Goal: Transaction & Acquisition: Purchase product/service

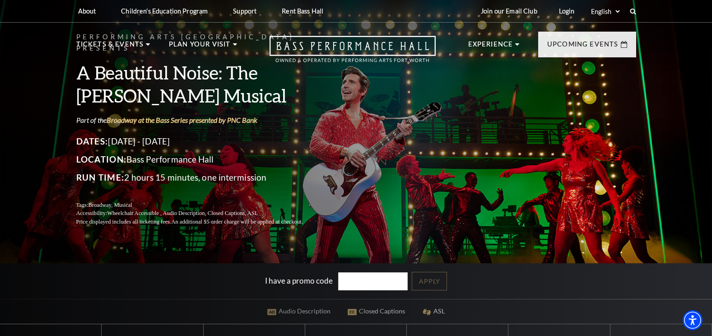
scroll to position [181, 0]
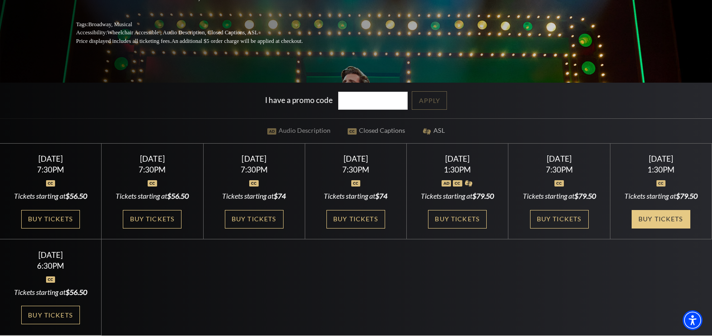
click at [654, 220] on link "Buy Tickets" at bounding box center [660, 219] width 59 height 19
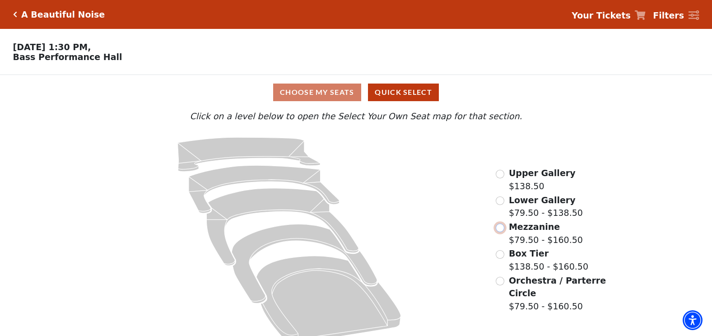
click at [499, 232] on input "Mezzanine$79.50 - $160.50\a" at bounding box center [500, 227] width 9 height 9
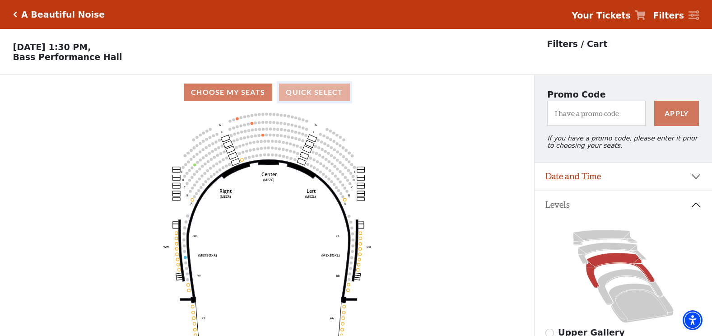
click at [310, 97] on button "Quick Select" at bounding box center [314, 93] width 71 height 18
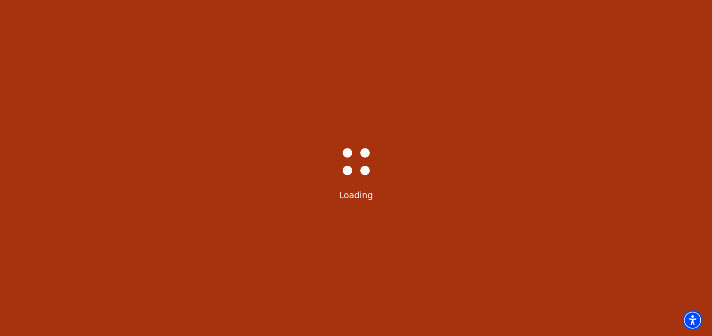
select select "6226"
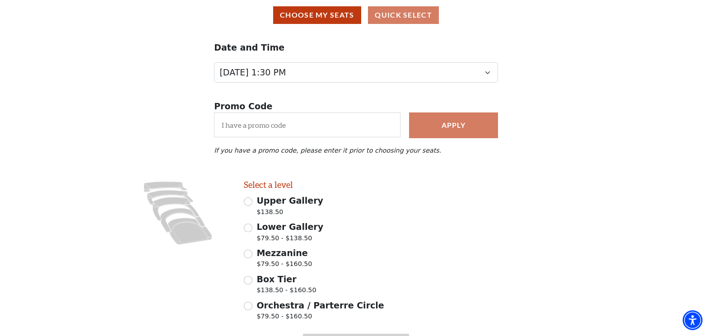
scroll to position [140, 0]
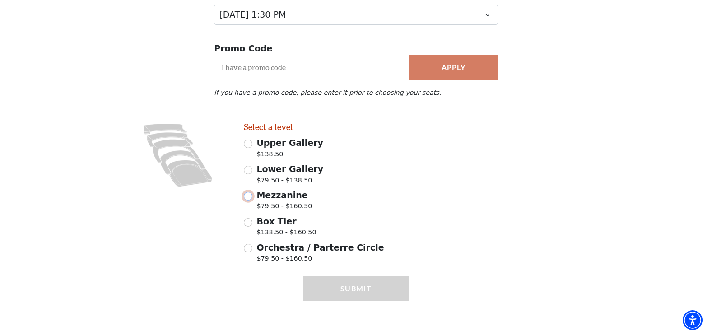
click at [248, 195] on input "Mezzanine $79.50 - $160.50" at bounding box center [248, 196] width 9 height 9
radio input "true"
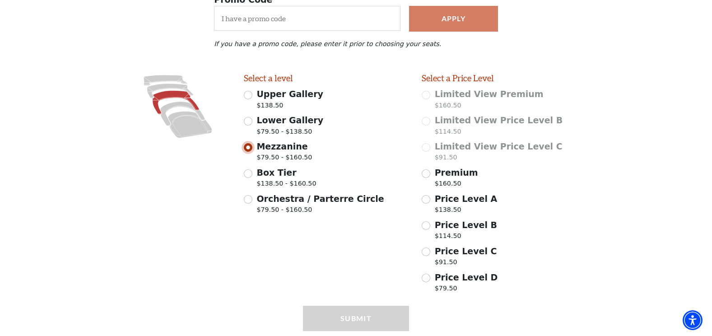
scroll to position [218, 0]
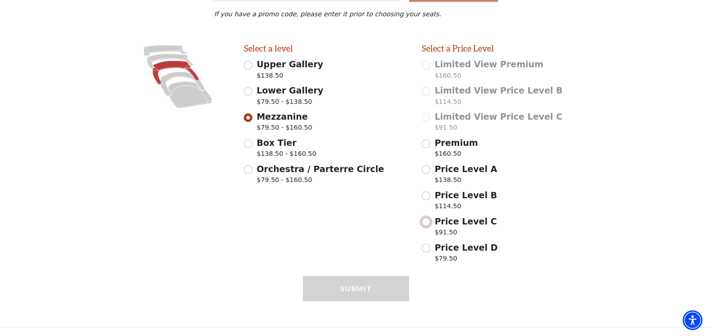
click at [426, 220] on input "Price Level C $91.50" at bounding box center [426, 222] width 9 height 9
radio input "true"
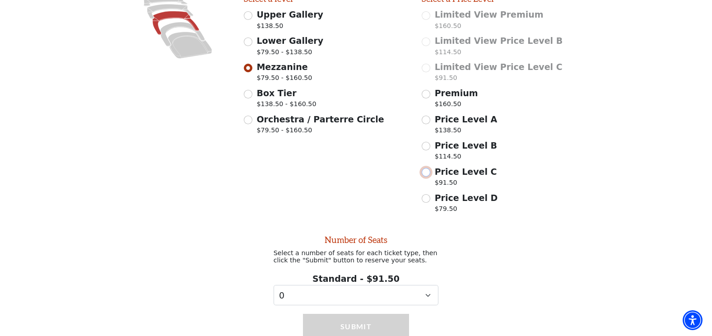
scroll to position [309, 0]
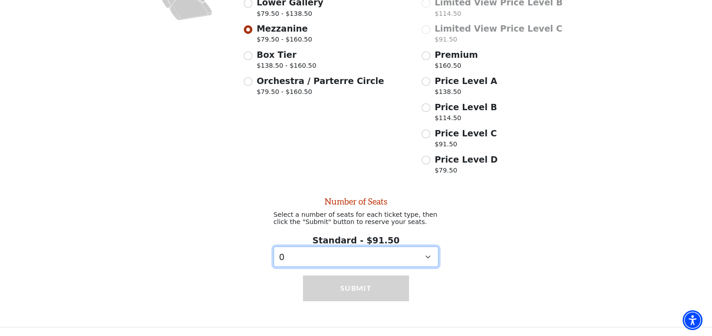
click at [367, 261] on select "0 1 2 3 4" at bounding box center [356, 256] width 165 height 20
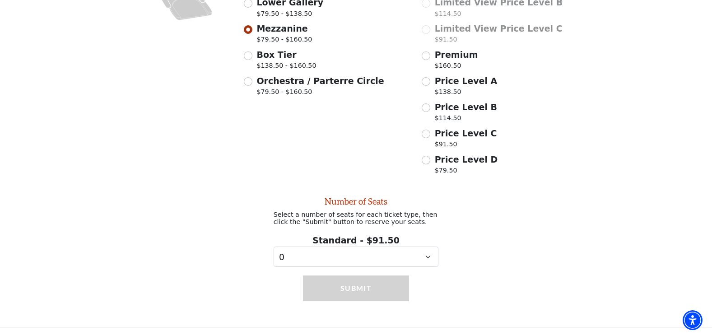
click at [451, 87] on p "$138.50" at bounding box center [466, 93] width 63 height 12
click at [430, 85] on input "Price Level A $138.50" at bounding box center [426, 81] width 9 height 9
radio input "true"
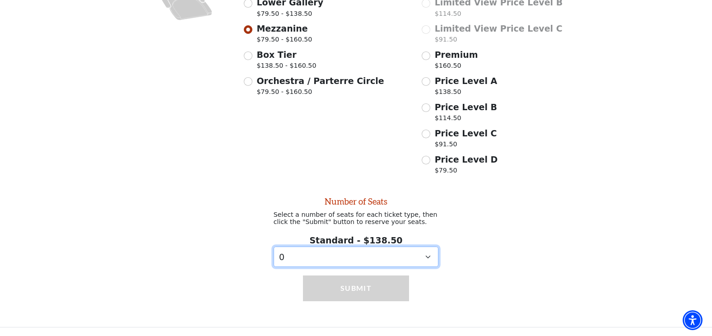
click at [395, 256] on select "0 1 2 3 4 5 6 7 8 9" at bounding box center [356, 256] width 165 height 20
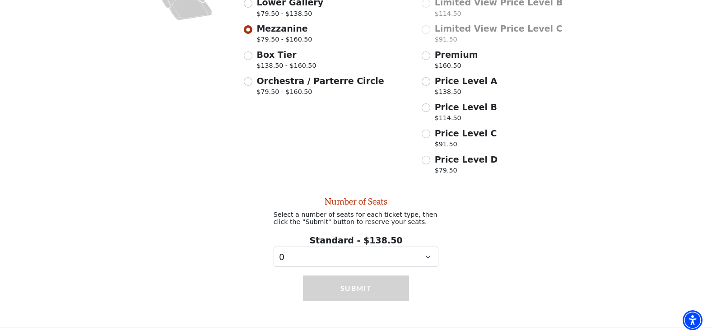
click at [459, 108] on span "Price Level B" at bounding box center [466, 107] width 62 height 10
click at [430, 108] on input "Price Level B $114.50" at bounding box center [426, 107] width 9 height 9
radio input "true"
click at [451, 132] on span "Price Level C" at bounding box center [466, 133] width 62 height 10
click at [430, 132] on input "Price Level C $91.50" at bounding box center [426, 134] width 9 height 9
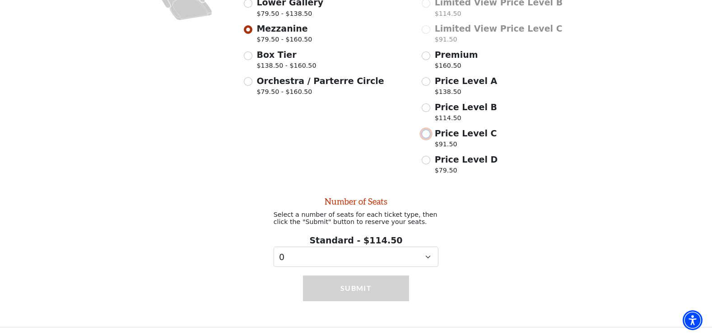
radio input "true"
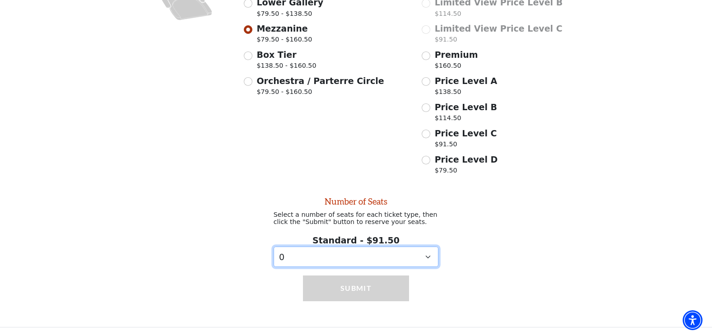
click at [378, 257] on select "0 1 2 3 4" at bounding box center [356, 256] width 165 height 20
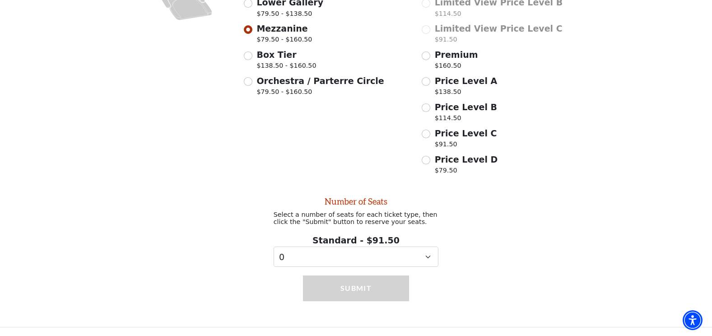
click at [452, 154] on span "Price Level D" at bounding box center [466, 159] width 63 height 10
click at [430, 156] on input "Price Level D $79.50" at bounding box center [426, 160] width 9 height 9
click at [451, 155] on span "Price Level D" at bounding box center [466, 159] width 63 height 10
click at [430, 156] on input "Price Level D $79.50" at bounding box center [426, 160] width 9 height 9
radio input "true"
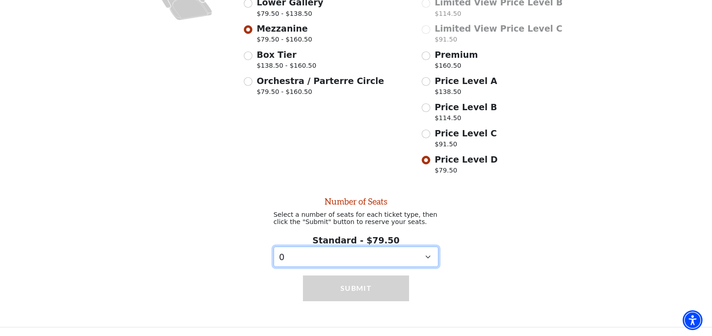
click at [393, 255] on select "0 1" at bounding box center [356, 256] width 165 height 20
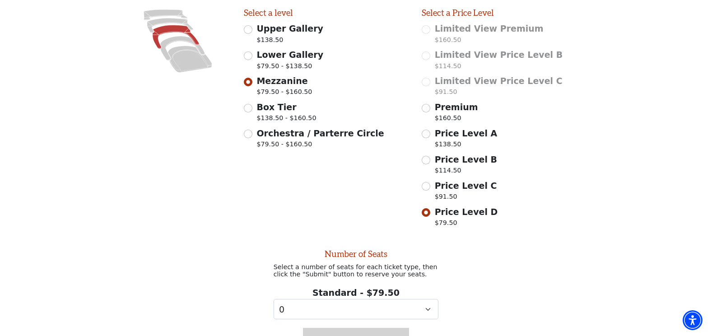
click at [467, 172] on p "$114.50" at bounding box center [466, 172] width 62 height 12
click at [430, 164] on input "Price Level B $114.50" at bounding box center [426, 160] width 9 height 9
radio input "true"
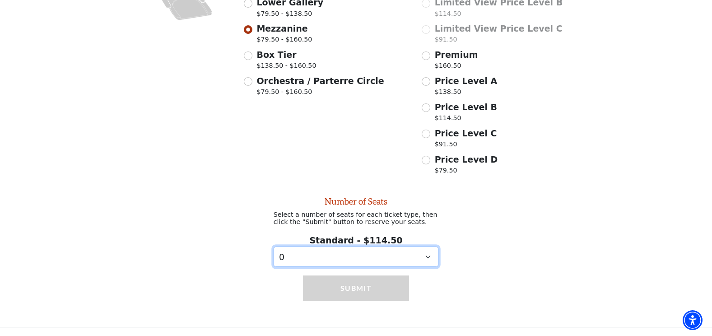
click at [428, 253] on select "0 1 2" at bounding box center [356, 256] width 165 height 20
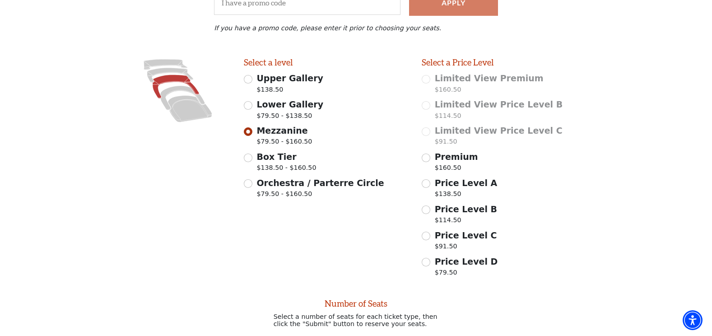
scroll to position [189, 0]
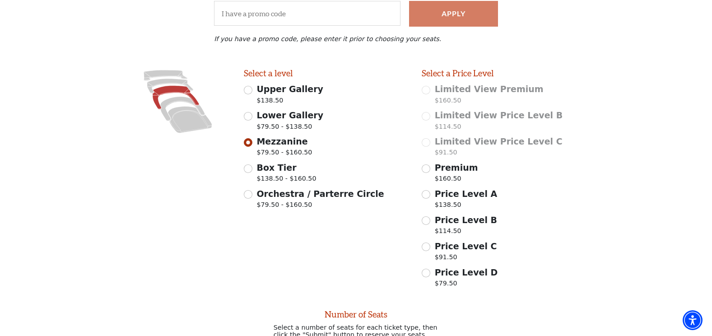
click at [266, 120] on span "Lower Gallery" at bounding box center [289, 115] width 67 height 10
click at [252, 121] on input "Lower Gallery $79.50 - $138.50" at bounding box center [248, 116] width 9 height 9
radio input "true"
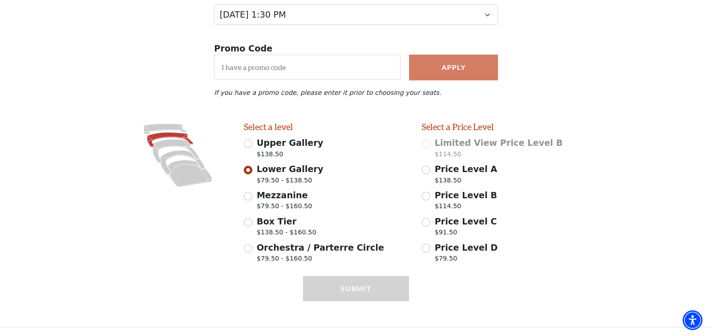
click at [450, 254] on p "$79.50" at bounding box center [466, 260] width 63 height 12
click at [430, 252] on input "Price Level D $79.50" at bounding box center [426, 248] width 9 height 9
radio input "true"
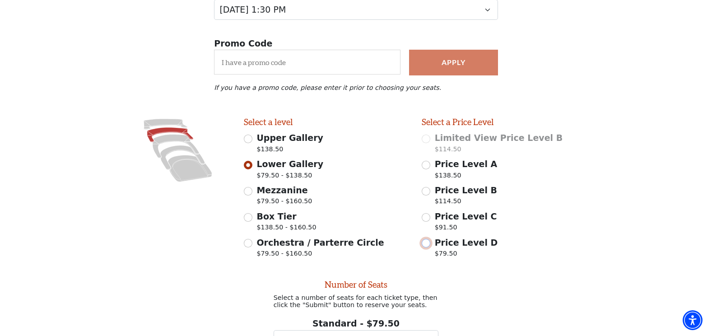
scroll to position [231, 0]
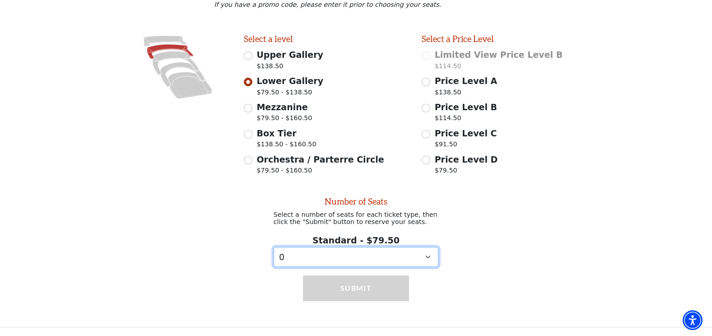
click at [427, 255] on select "0 1" at bounding box center [356, 257] width 165 height 20
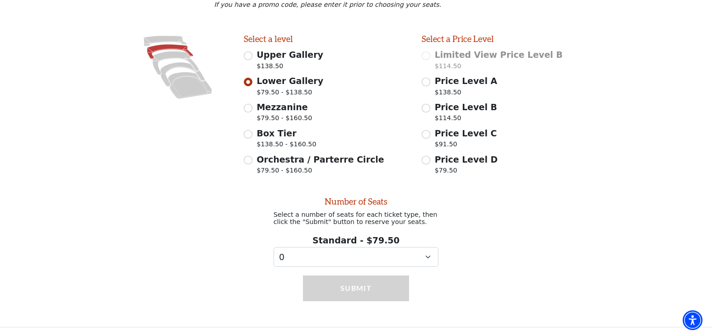
click at [463, 137] on label "Price Level C $91.50" at bounding box center [466, 139] width 62 height 25
click at [430, 137] on input "Price Level C $91.50" at bounding box center [426, 134] width 9 height 9
click at [453, 130] on span "Price Level C" at bounding box center [466, 133] width 62 height 10
click at [430, 130] on input "Price Level C $91.50" at bounding box center [426, 134] width 9 height 9
radio input "true"
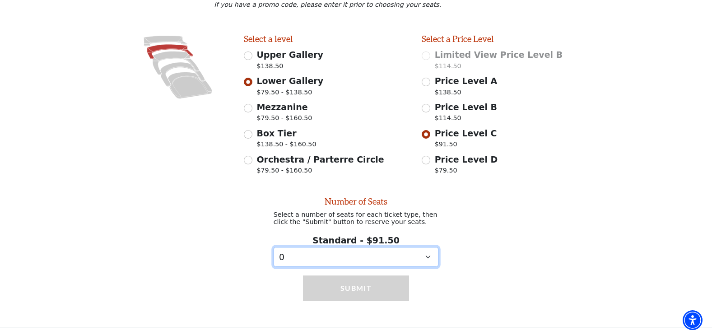
click at [419, 249] on select "0 1 2 3 4" at bounding box center [356, 257] width 165 height 20
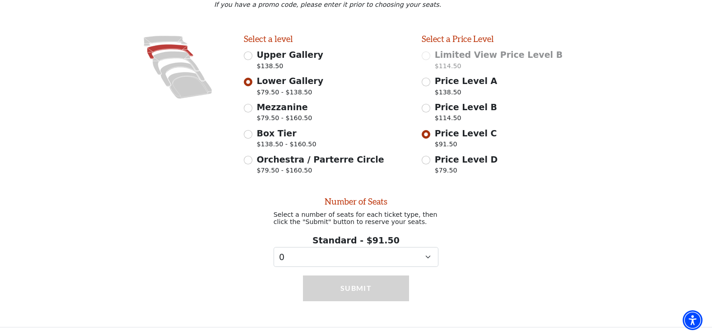
click at [466, 105] on span "Price Level B" at bounding box center [466, 107] width 62 height 10
click at [430, 105] on input "Price Level B $114.50" at bounding box center [426, 108] width 9 height 9
radio input "true"
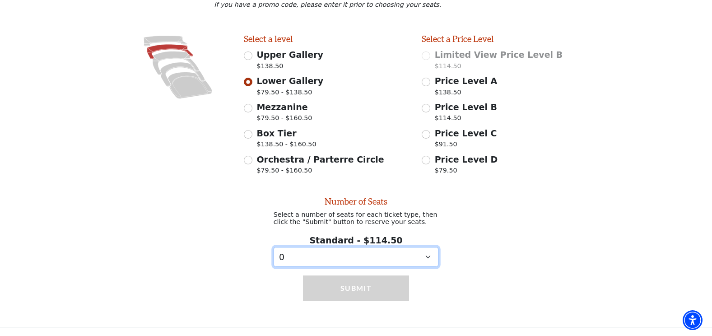
click at [402, 258] on select "0 1 2" at bounding box center [356, 257] width 165 height 20
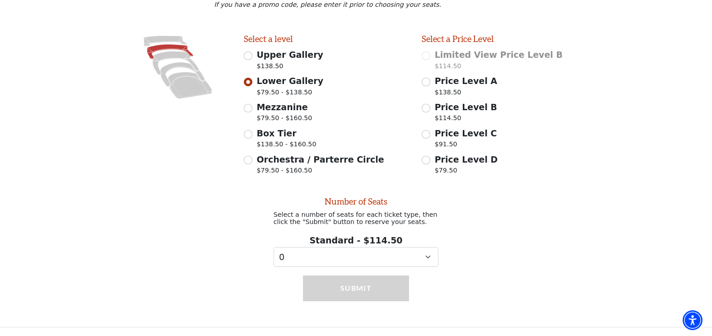
click at [275, 61] on span "$138.50" at bounding box center [289, 67] width 67 height 12
click at [252, 59] on input "Upper Gallery $138.50" at bounding box center [248, 55] width 9 height 9
radio input "true"
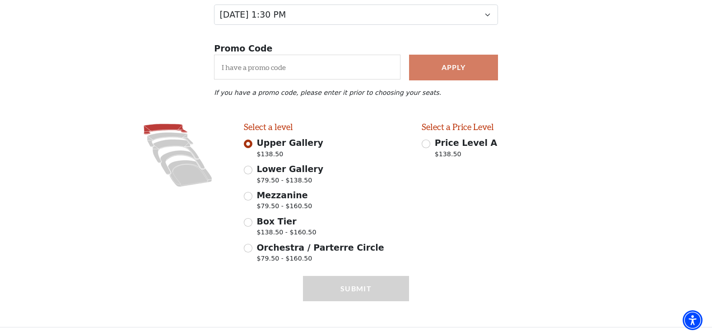
click at [285, 252] on span "Orchestra / Parterre Circle" at bounding box center [319, 247] width 127 height 10
click at [252, 252] on input "Orchestra / Parterre Circle $79.50 - $160.50" at bounding box center [248, 248] width 9 height 9
radio input "true"
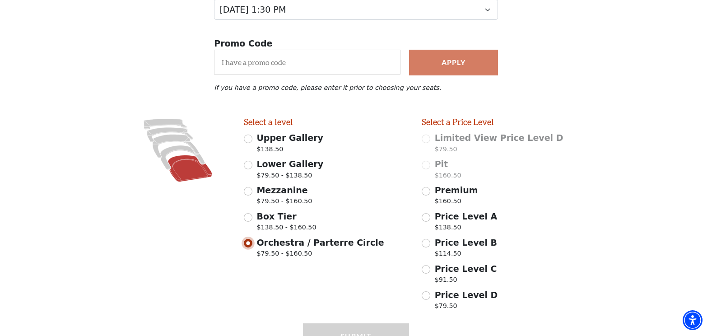
scroll to position [192, 0]
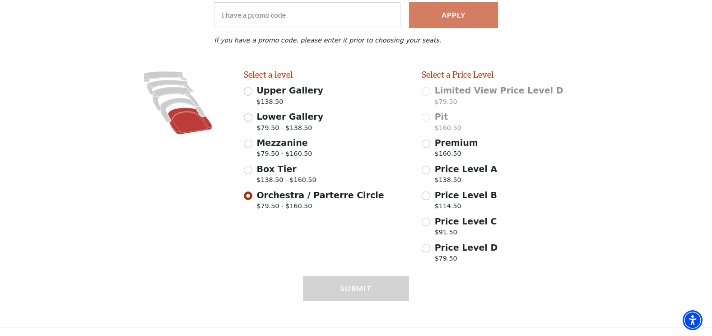
click at [450, 255] on p "$79.50" at bounding box center [466, 260] width 63 height 12
click at [430, 252] on input "Price Level D $79.50" at bounding box center [426, 248] width 9 height 9
radio input "true"
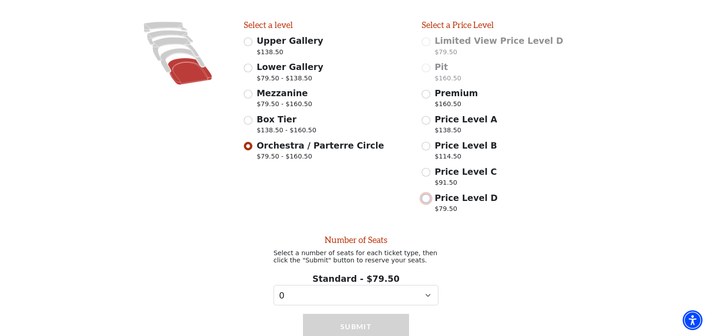
scroll to position [283, 0]
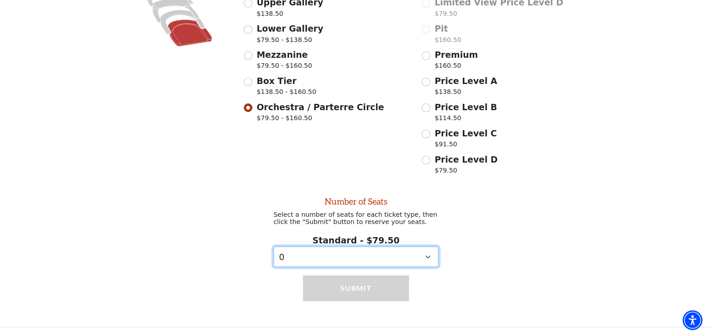
click at [415, 257] on select "0 1" at bounding box center [356, 256] width 165 height 20
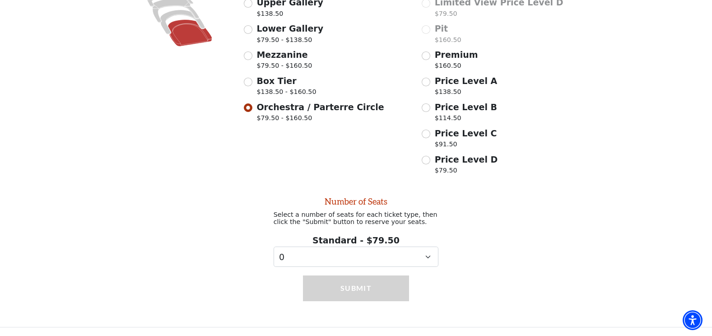
click at [471, 137] on label "Price Level C $91.50" at bounding box center [466, 139] width 62 height 25
click at [430, 137] on input "Price Level C $91.50" at bounding box center [426, 134] width 9 height 9
click at [456, 133] on span "Price Level C" at bounding box center [466, 133] width 62 height 10
click at [430, 133] on input "Price Level C $91.50" at bounding box center [426, 134] width 9 height 9
radio input "true"
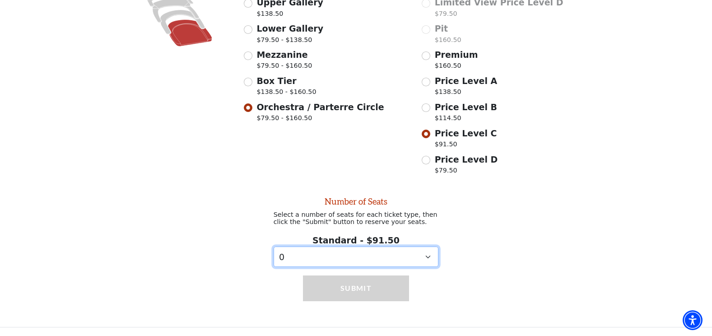
click at [377, 254] on select "0 1 2 3 4" at bounding box center [356, 256] width 165 height 20
select select "4"
click at [274, 246] on select "0 1 2 3 4" at bounding box center [356, 256] width 165 height 20
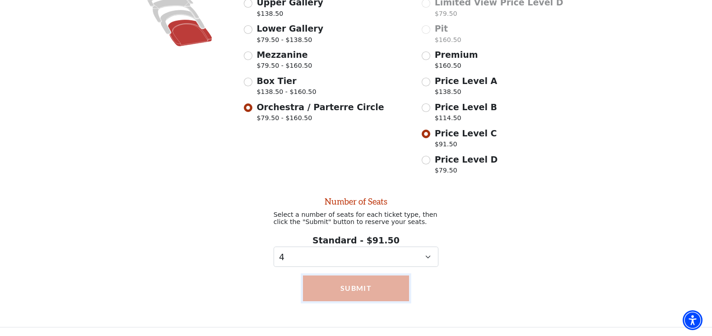
click at [364, 290] on button "Submit" at bounding box center [356, 287] width 106 height 25
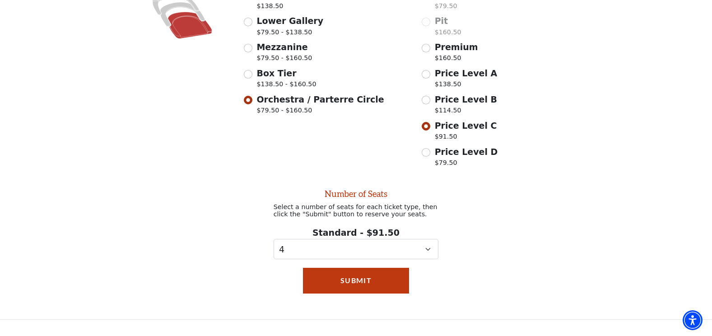
click at [460, 104] on span "Price Level B" at bounding box center [466, 99] width 62 height 10
click at [430, 104] on input "Price Level B $114.50" at bounding box center [426, 100] width 9 height 9
radio input "true"
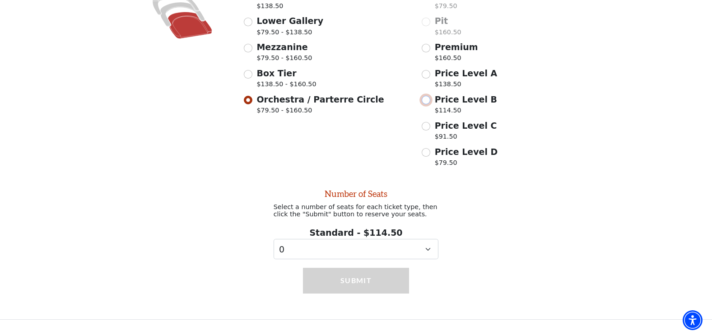
scroll to position [331, 0]
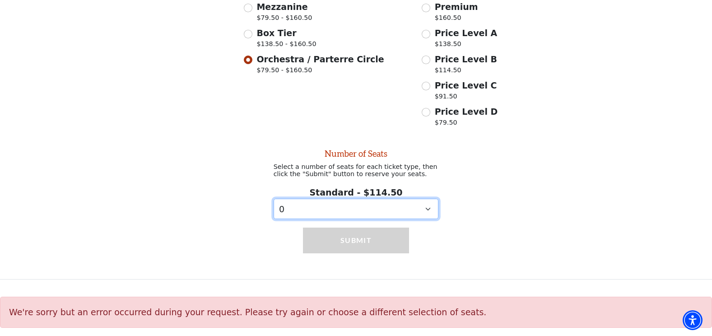
click at [395, 206] on select "0 1 2" at bounding box center [356, 209] width 165 height 20
select select "2"
click at [274, 199] on select "0 1 2" at bounding box center [356, 209] width 165 height 20
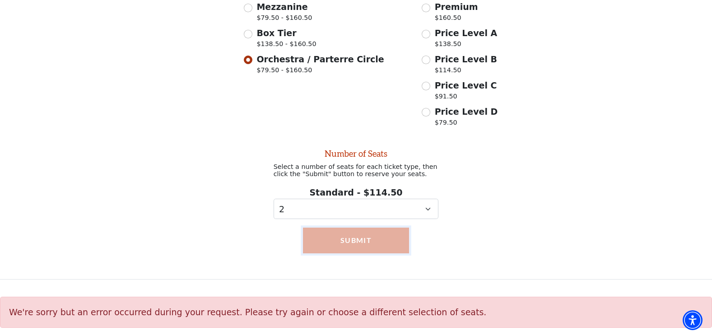
click at [379, 241] on button "Submit" at bounding box center [356, 239] width 106 height 25
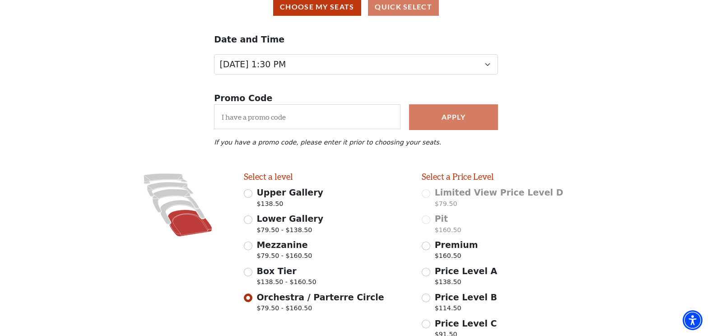
scroll to position [181, 0]
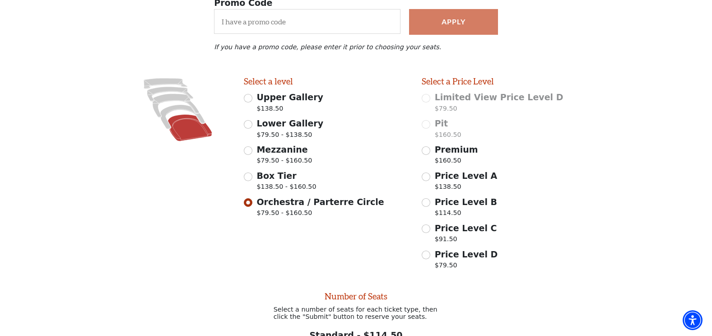
click at [435, 181] on span "Price Level A" at bounding box center [466, 176] width 63 height 10
click at [430, 181] on input "Price Level A $138.50" at bounding box center [426, 176] width 9 height 9
radio input "true"
select select "0"
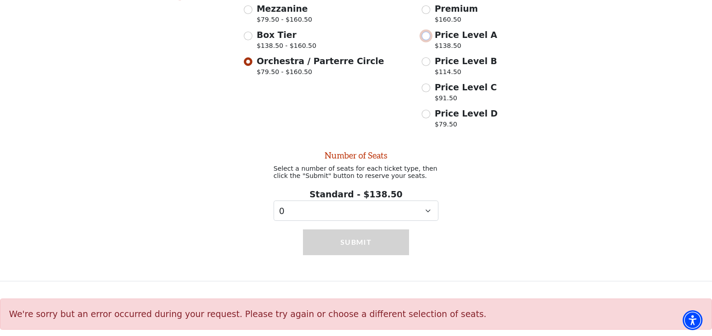
scroll to position [331, 0]
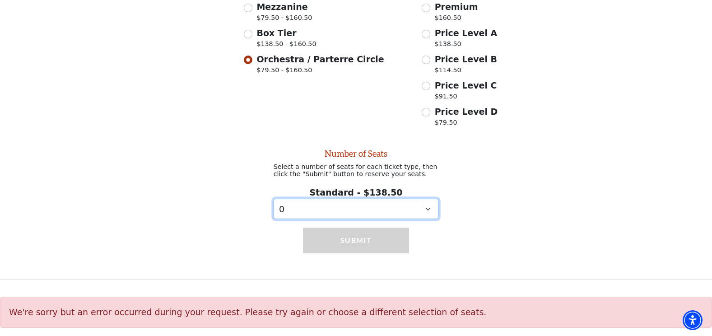
click at [403, 203] on select "0 1 2 3 4 5 6 7 8 9" at bounding box center [356, 209] width 165 height 20
click at [607, 192] on div "Number of Seats Select a number of seats for each ticket type, then click the "…" at bounding box center [356, 175] width 712 height 88
click at [449, 65] on p "$114.50" at bounding box center [466, 71] width 62 height 12
click at [430, 64] on input "Price Level B $114.50" at bounding box center [426, 60] width 9 height 9
radio input "true"
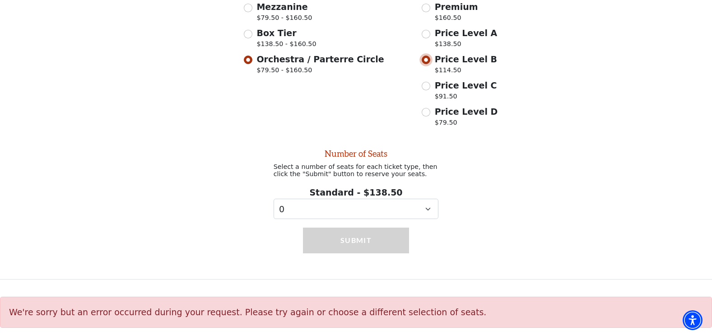
select select "2"
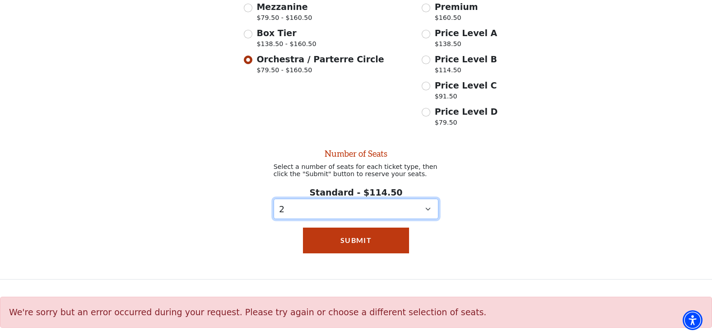
click at [384, 212] on select "0 1 2" at bounding box center [356, 209] width 165 height 20
click at [604, 154] on div "Number of Seats Select a number of seats for each ticket type, then click the "…" at bounding box center [356, 175] width 712 height 88
click at [451, 34] on span "Price Level A" at bounding box center [466, 33] width 63 height 10
click at [430, 34] on input "Price Level A $138.50" at bounding box center [426, 34] width 9 height 9
radio input "true"
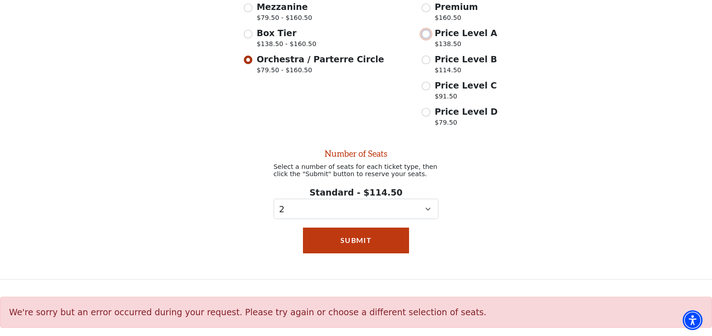
select select "0"
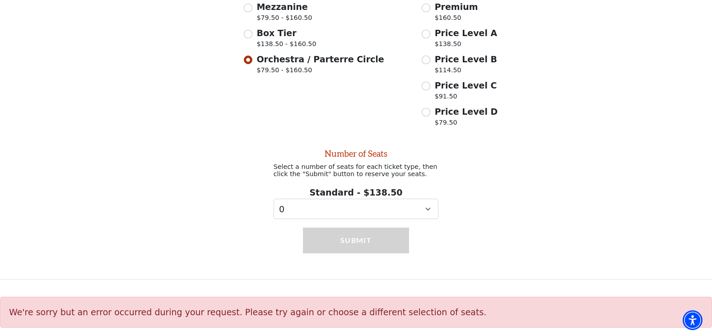
click at [435, 31] on span "Price Level A" at bounding box center [466, 33] width 63 height 10
click at [430, 31] on input "Price Level A $138.50" at bounding box center [426, 34] width 9 height 9
radio input "true"
click at [429, 208] on select "0 1 2 3 4 5 6 7 8 9" at bounding box center [356, 209] width 165 height 20
select select "6"
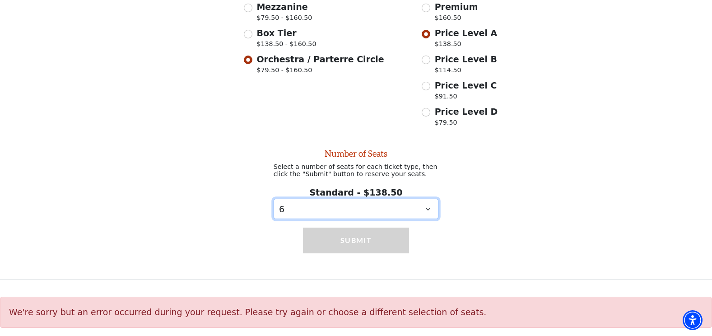
click at [274, 199] on select "0 1 2 3 4 5 6 7 8 9" at bounding box center [356, 209] width 165 height 20
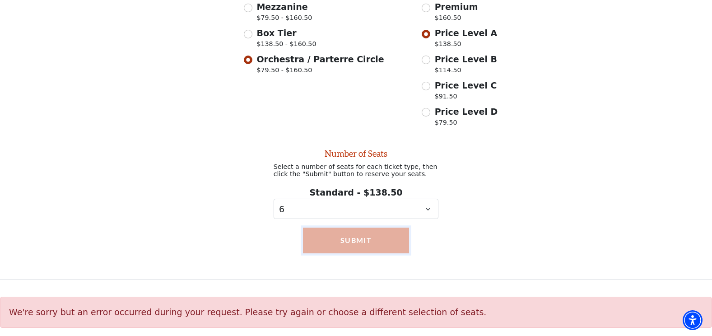
click at [356, 239] on button "Submit" at bounding box center [356, 239] width 106 height 25
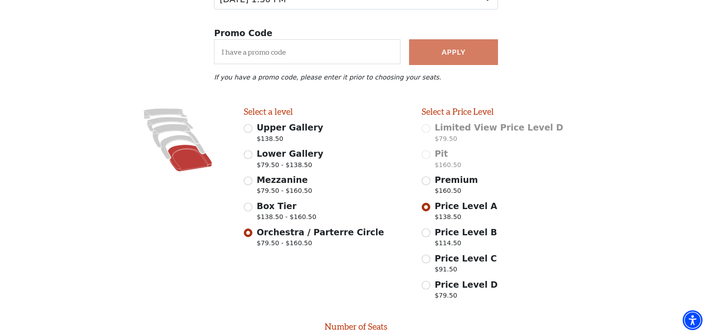
scroll to position [30, 0]
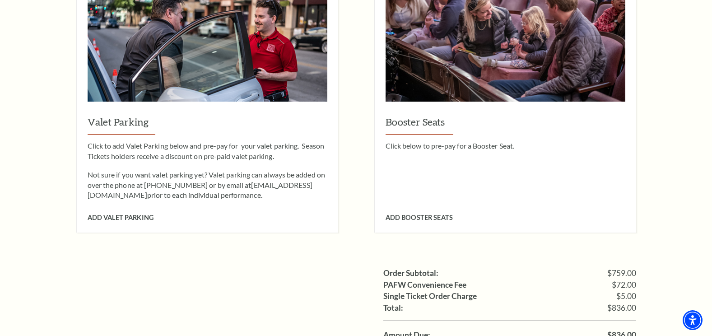
scroll to position [903, 0]
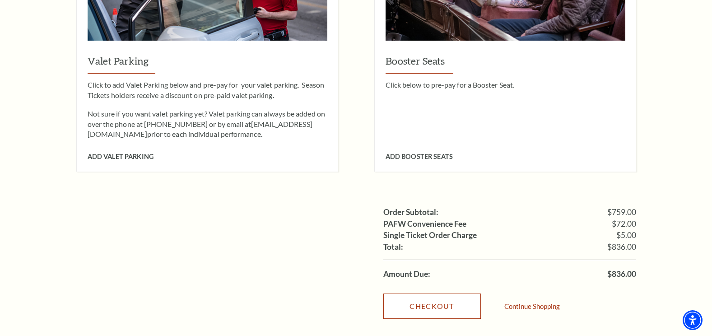
click at [443, 295] on link "Checkout" at bounding box center [431, 305] width 97 height 25
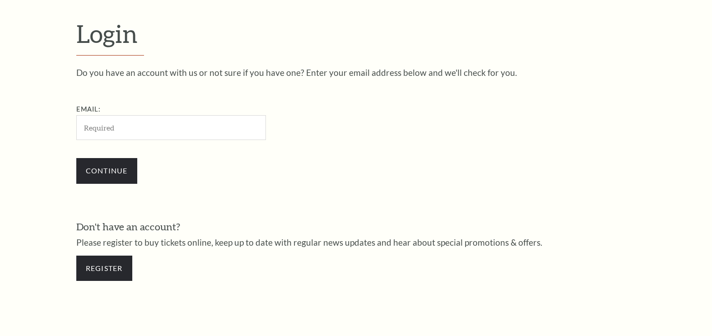
scroll to position [273, 0]
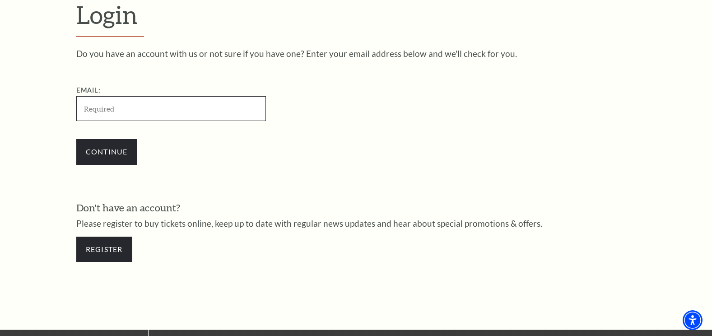
type input "[EMAIL_ADDRESS][DOMAIN_NAME]"
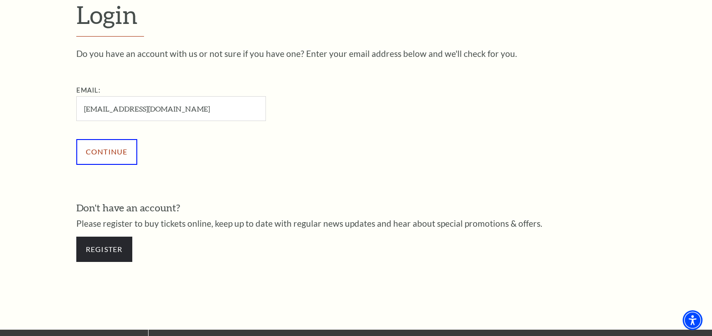
click at [107, 151] on input "Continue" at bounding box center [106, 151] width 61 height 25
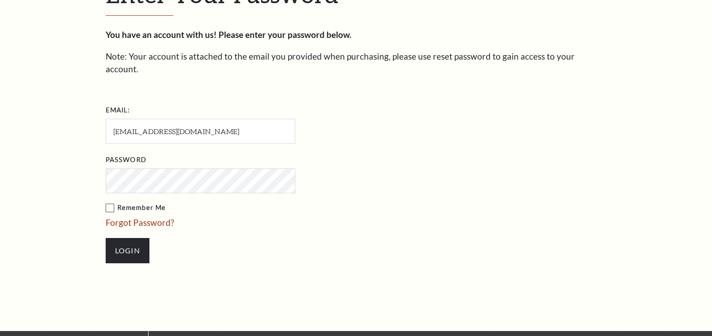
scroll to position [281, 0]
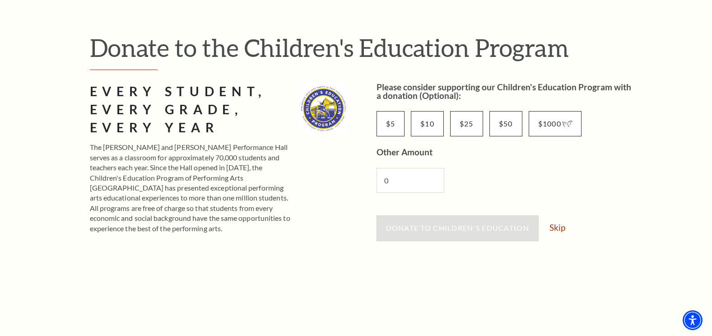
scroll to position [60, 0]
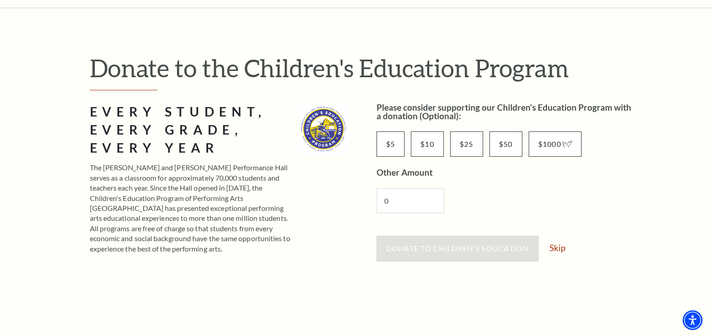
drag, startPoint x: 556, startPoint y: 247, endPoint x: 564, endPoint y: 226, distance: 22.1
click at [556, 247] on link "Skip" at bounding box center [557, 247] width 16 height 9
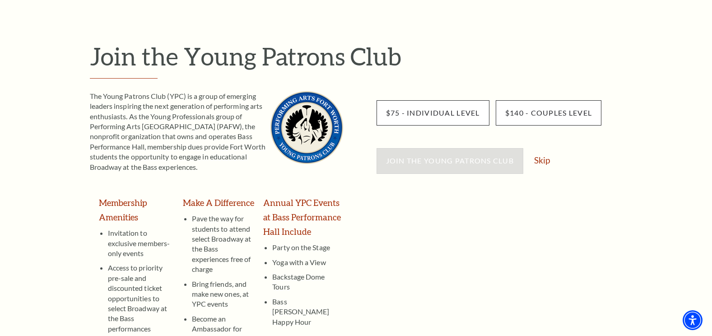
scroll to position [121, 0]
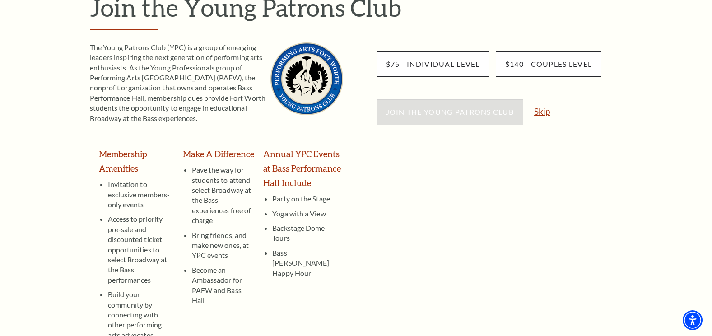
click at [539, 111] on link "Skip" at bounding box center [542, 111] width 16 height 9
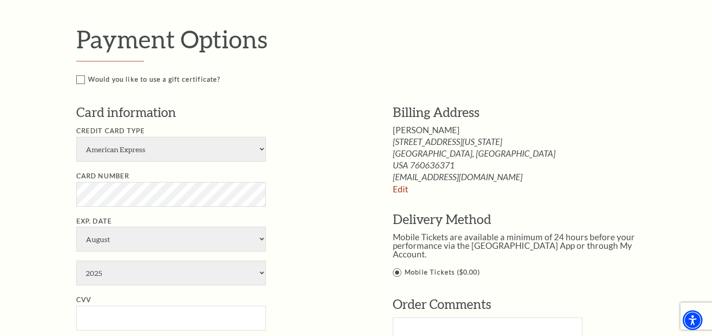
scroll to position [542, 0]
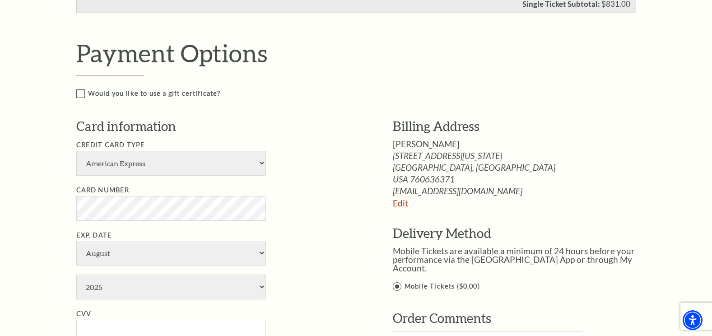
click at [403, 203] on link "Edit" at bounding box center [400, 203] width 15 height 10
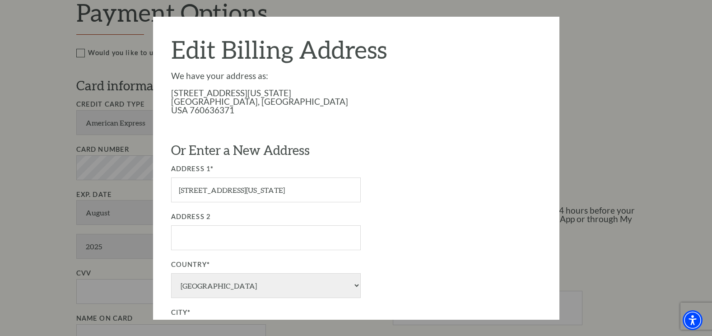
scroll to position [602, 0]
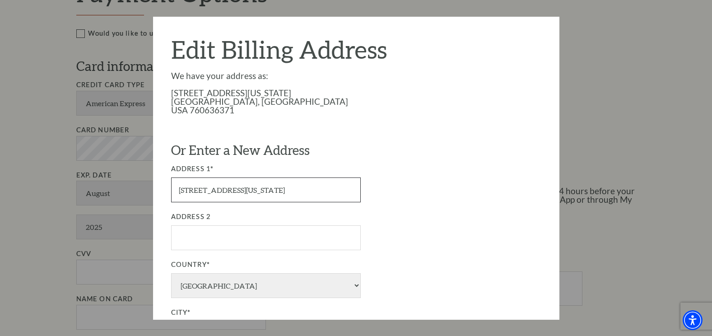
drag, startPoint x: 138, startPoint y: 190, endPoint x: 82, endPoint y: 184, distance: 56.2
click at [82, 184] on div "Payment Options Would you like to use a gift certificate? Gift Certificate Numb…" at bounding box center [365, 167] width 579 height 378
type input "[STREET_ADDRESS]"
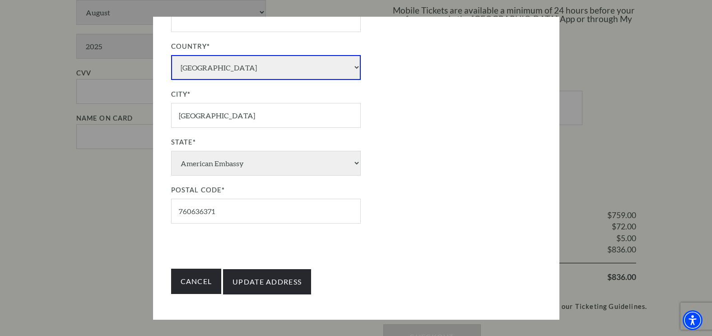
scroll to position [220, 0]
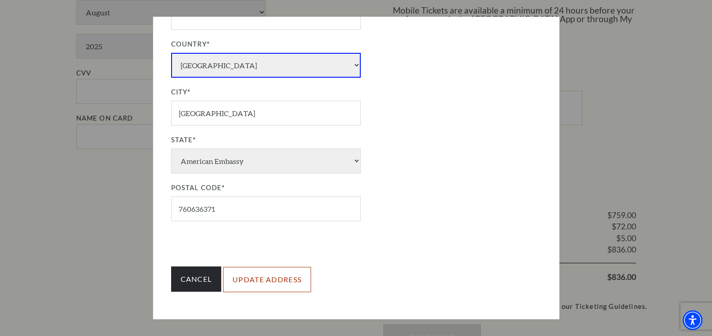
click at [259, 280] on input "Update Address" at bounding box center [267, 279] width 88 height 25
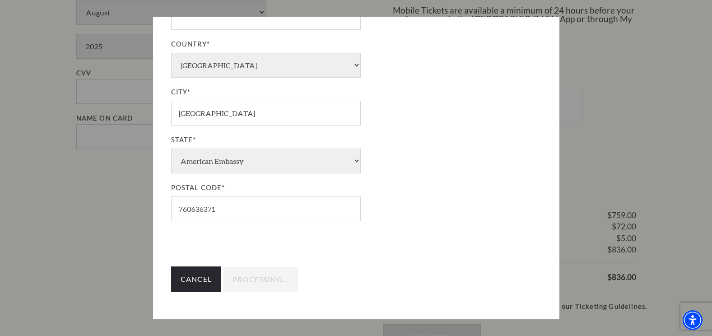
type input "Update Address"
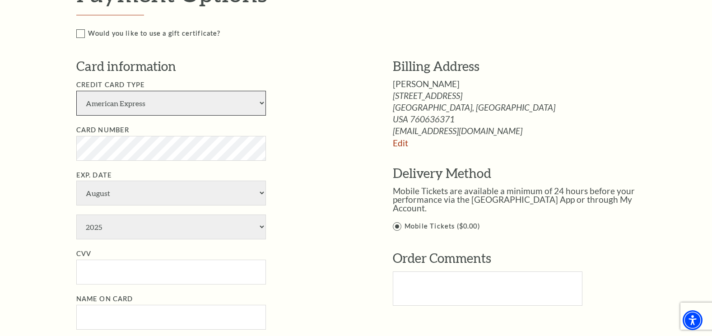
click at [190, 103] on select "American Express Visa Master Card Discover" at bounding box center [171, 103] width 190 height 25
select select "25"
click at [76, 91] on select "American Express Visa Master Card Discover" at bounding box center [171, 103] width 190 height 25
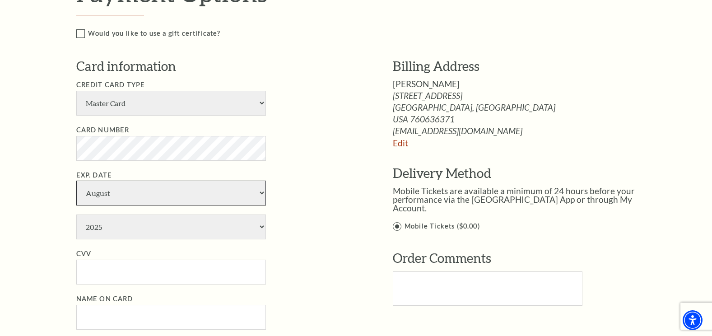
click at [141, 192] on select "January February March April May June July August September October November De…" at bounding box center [171, 193] width 190 height 25
select select "6"
click at [76, 181] on select "January February March April May June July August September October November De…" at bounding box center [171, 193] width 190 height 25
click at [123, 226] on select "2025 2026 2027 2028 2029 2030 2031 2032 2033 2034" at bounding box center [171, 226] width 190 height 25
select select "2028"
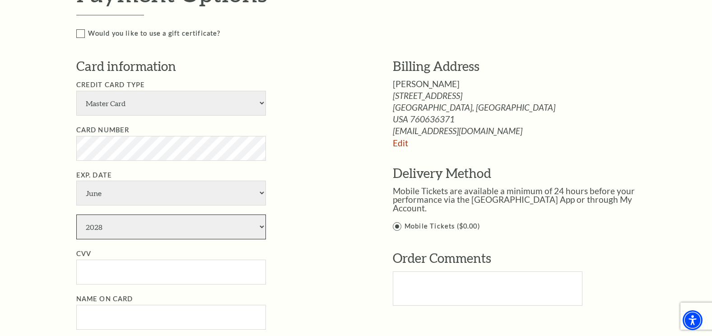
click at [76, 214] on select "2025 2026 2027 2028 2029 2030 2031 2032 2033 2034" at bounding box center [171, 226] width 190 height 25
click at [123, 274] on input "CVV" at bounding box center [171, 272] width 190 height 25
type input "088"
click at [147, 106] on select "American Express Visa Master Card Discover" at bounding box center [171, 103] width 190 height 25
select select "24"
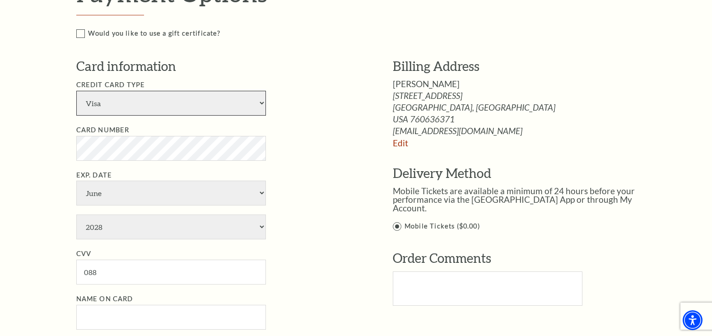
click at [76, 91] on select "American Express Visa Master Card Discover" at bounding box center [171, 103] width 190 height 25
click at [60, 151] on div "Notice × Tickets cannot be removed during a Ticket Exchange. Choose Start Over …" at bounding box center [356, 56] width 712 height 1180
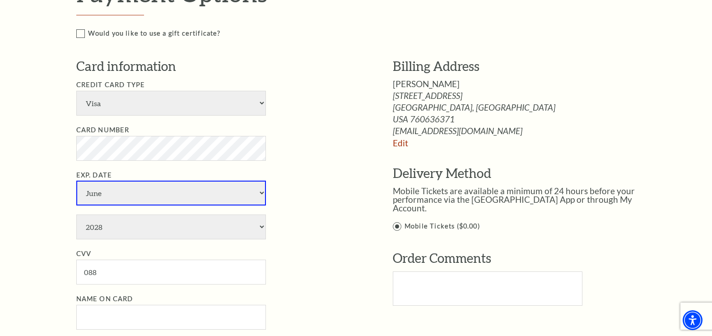
click at [111, 193] on select "January February March April May June July August September October November De…" at bounding box center [171, 193] width 190 height 25
select select "1"
click at [76, 181] on select "January February March April May June July August September October November De…" at bounding box center [171, 193] width 190 height 25
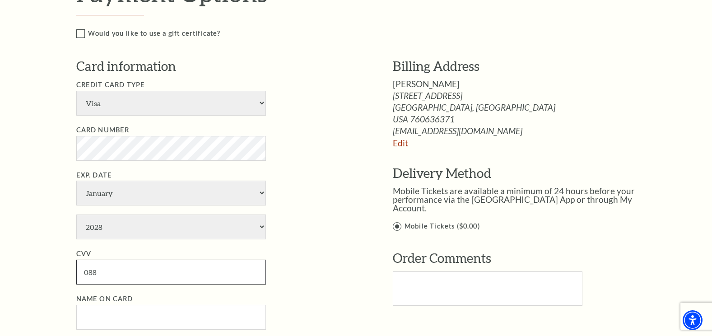
drag, startPoint x: 113, startPoint y: 277, endPoint x: 62, endPoint y: 274, distance: 50.6
click at [65, 275] on div "Notice × Tickets cannot be removed during a Ticket Exchange. Choose Start Over …" at bounding box center [356, 56] width 712 height 1180
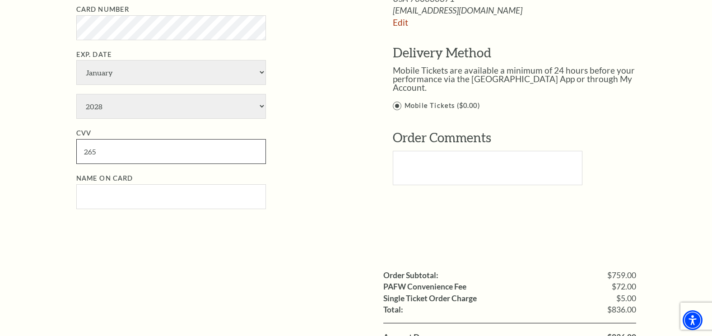
type input "265"
click at [125, 198] on input "Name on Card" at bounding box center [171, 196] width 190 height 25
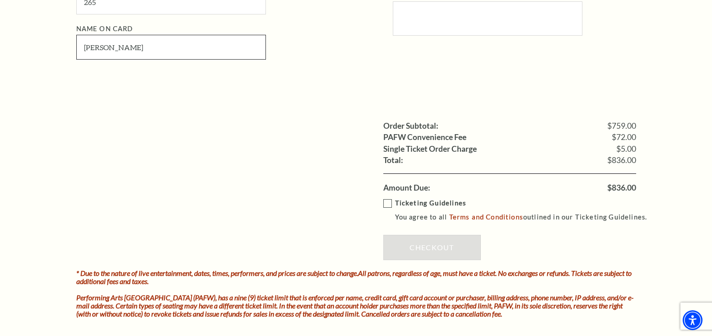
scroll to position [842, 0]
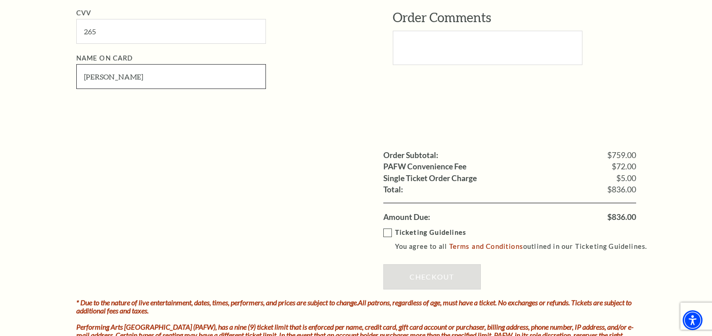
type input "Michelle A Johnson"
click at [389, 232] on label "Ticketing Guidelines You agree to all Terms and Conditions outlined in our Tick…" at bounding box center [519, 239] width 272 height 25
click at [0, 0] on input "Ticketing Guidelines You agree to all Terms and Conditions outlined in our Tick…" at bounding box center [0, 0] width 0 height 0
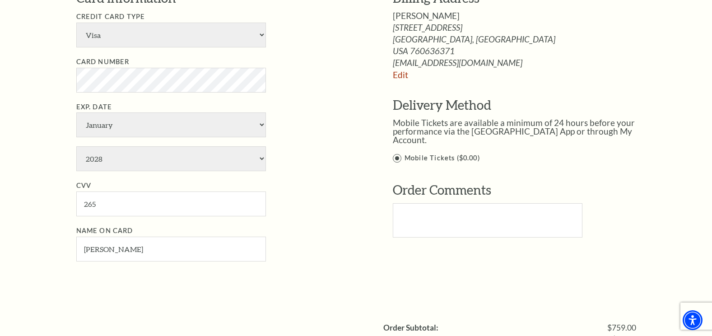
scroll to position [542, 0]
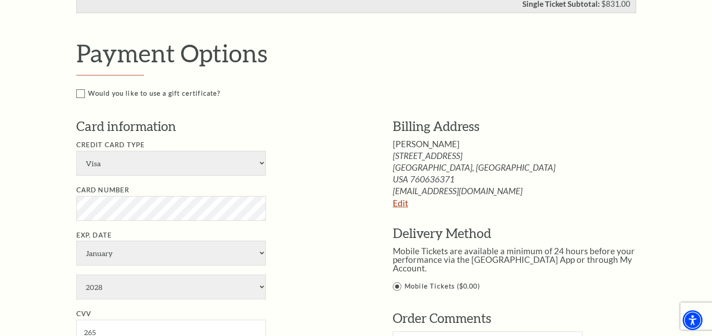
click at [404, 204] on link "Edit" at bounding box center [400, 203] width 15 height 10
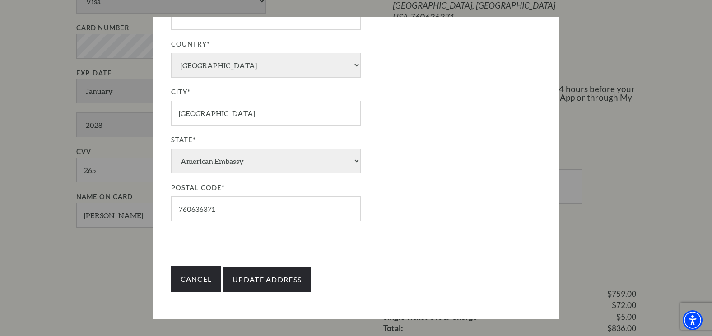
scroll to position [722, 0]
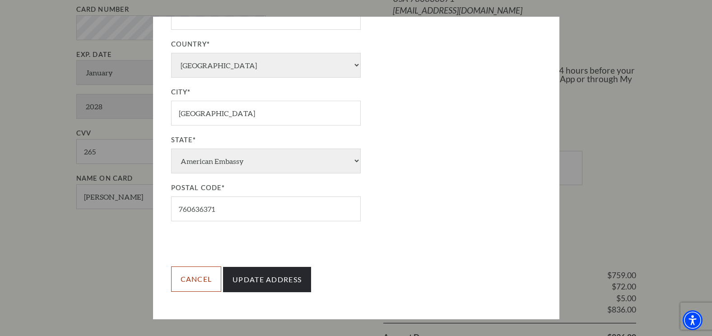
click at [204, 283] on link "Cancel" at bounding box center [196, 278] width 51 height 25
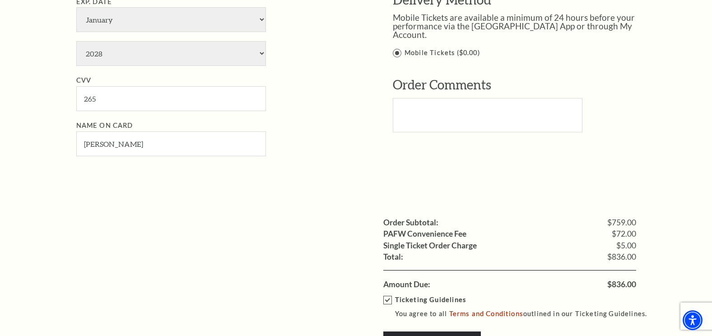
scroll to position [842, 0]
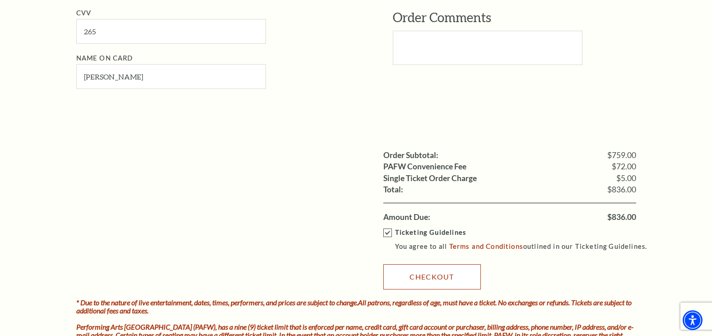
click at [443, 277] on link "Checkout" at bounding box center [431, 276] width 97 height 25
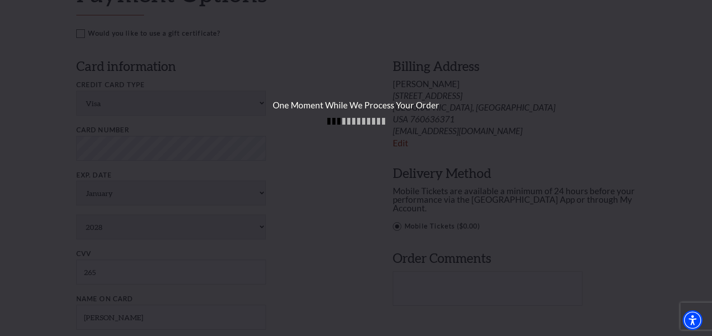
scroll to position [513, 0]
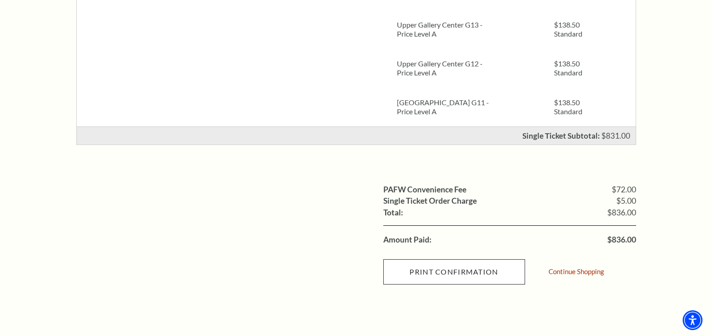
scroll to position [361, 0]
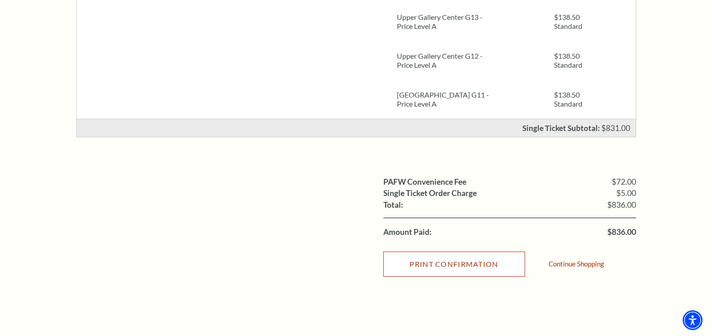
click at [436, 260] on input "Print Confirmation" at bounding box center [454, 263] width 142 height 25
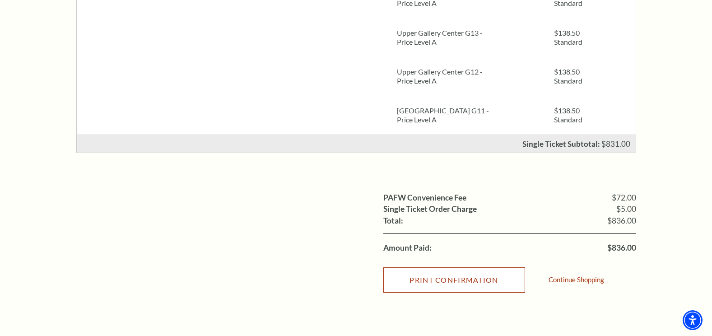
scroll to position [421, 0]
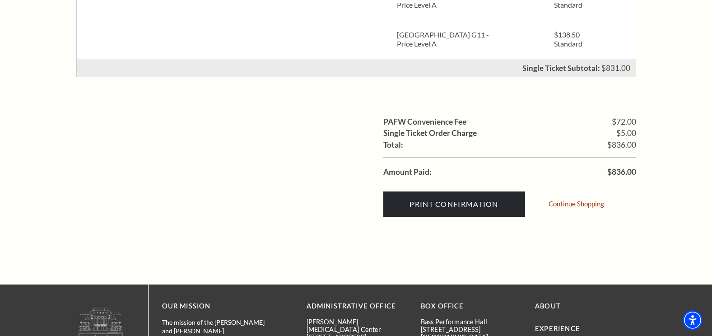
click at [584, 205] on link "Continue Shopping" at bounding box center [576, 203] width 56 height 7
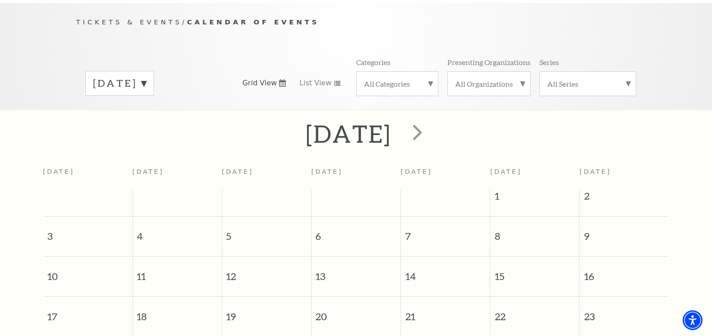
scroll to position [80, 0]
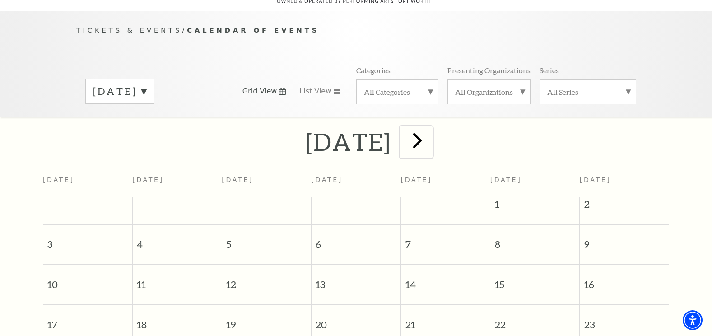
click at [430, 129] on span "next" at bounding box center [417, 140] width 26 height 26
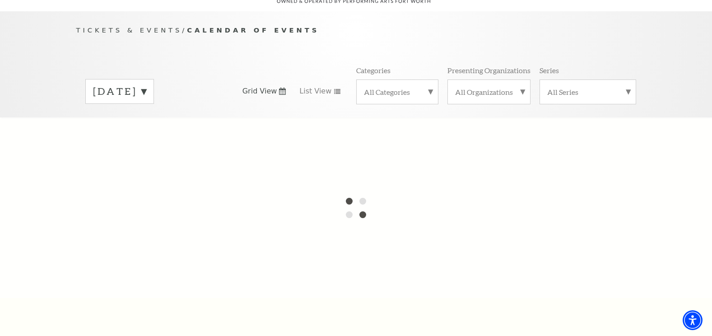
click at [146, 84] on label "August 2025" at bounding box center [119, 91] width 53 height 14
click at [421, 87] on label "All Categories" at bounding box center [397, 91] width 67 height 9
click at [418, 29] on div "Tickets & Events / Calendar of Events August 2025 September 2025 October 2025 N…" at bounding box center [356, 71] width 578 height 92
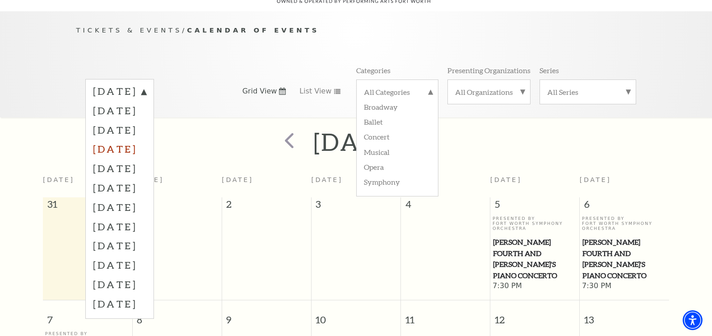
click at [121, 140] on label "November 2025" at bounding box center [119, 148] width 53 height 19
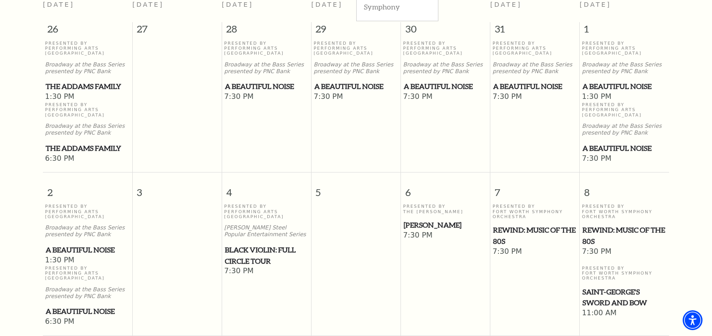
scroll to position [321, 0]
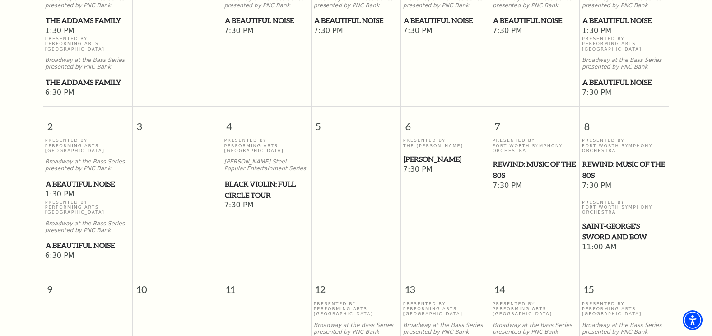
click at [73, 178] on span "A Beautiful Noise" at bounding box center [88, 183] width 84 height 11
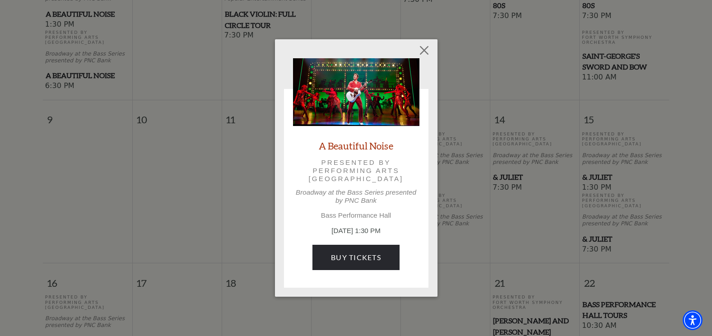
scroll to position [501, 0]
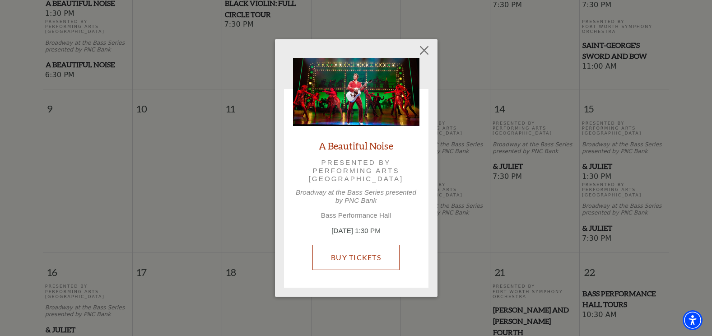
click at [357, 250] on link "Buy Tickets" at bounding box center [355, 257] width 87 height 25
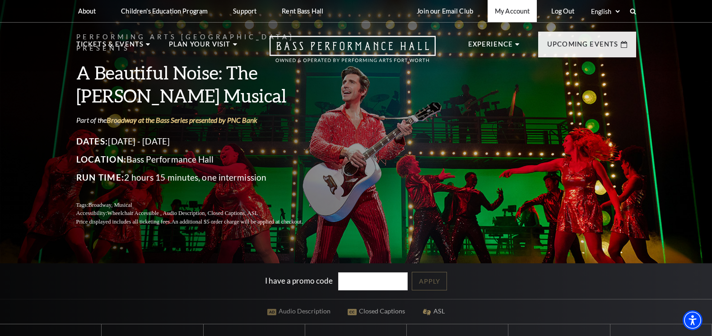
click at [506, 3] on link "My Account" at bounding box center [511, 11] width 49 height 22
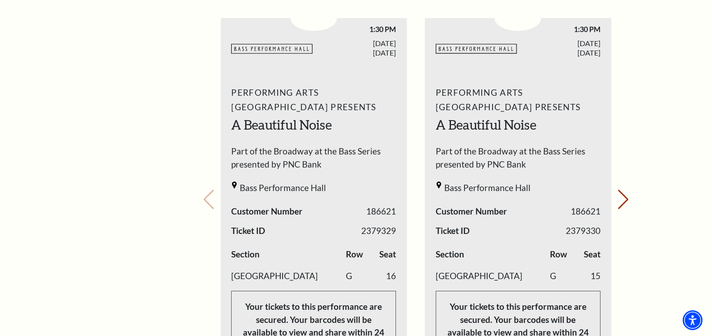
scroll to position [482, 0]
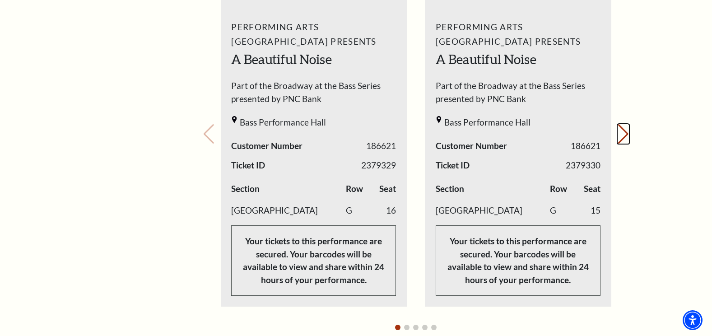
click at [618, 124] on button "Next slide." at bounding box center [623, 134] width 12 height 20
click at [618, 118] on div "Your next show Previous slide. Next slide." at bounding box center [416, 121] width 427 height 431
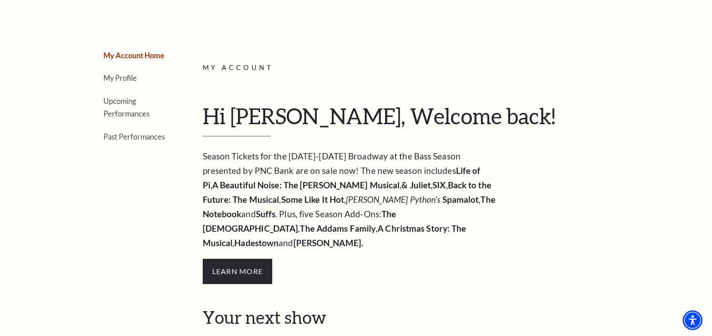
scroll to position [0, 0]
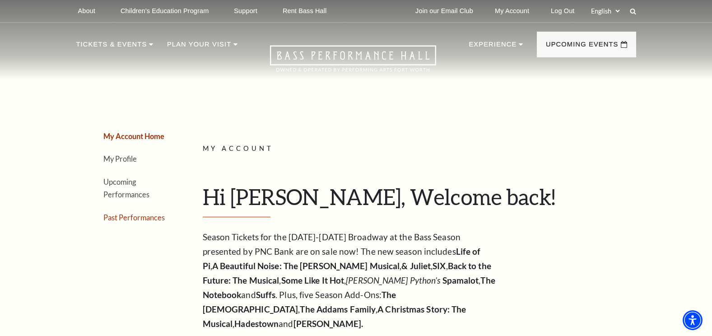
click at [119, 219] on link "Past Performances" at bounding box center [133, 217] width 61 height 9
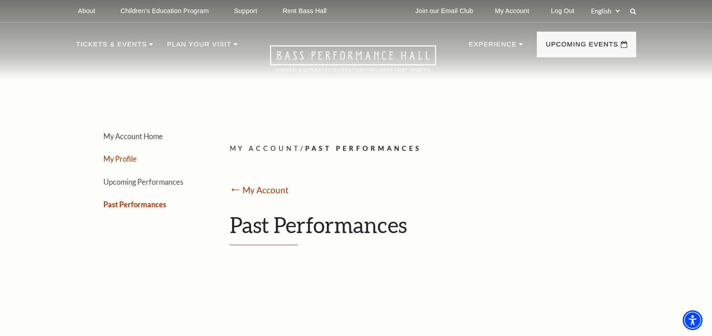
click at [119, 158] on link "My Profile" at bounding box center [119, 158] width 33 height 9
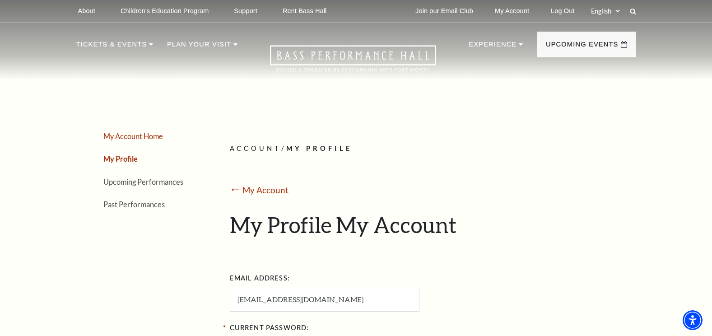
click at [122, 136] on link "My Account Home" at bounding box center [133, 136] width 60 height 9
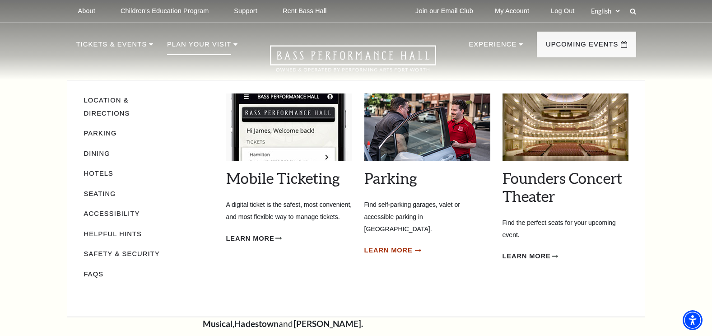
click at [392, 245] on span "Learn More" at bounding box center [388, 250] width 48 height 11
